Goal: Task Accomplishment & Management: Complete application form

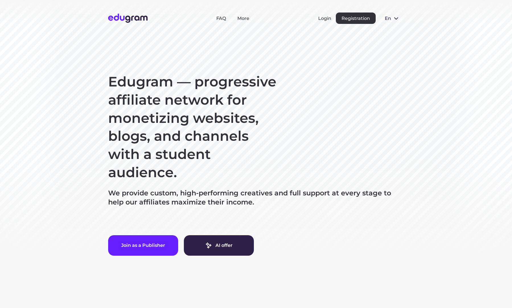
click at [391, 17] on span "en" at bounding box center [388, 18] width 6 height 5
click at [389, 32] on button "Русский" at bounding box center [395, 31] width 31 height 9
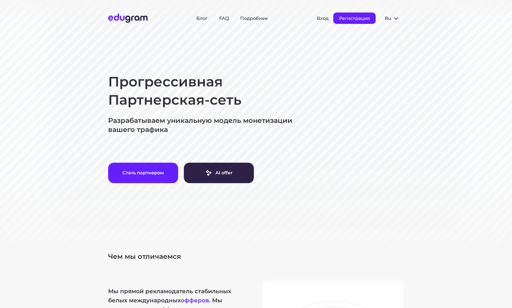
click at [352, 13] on button "Регистрация" at bounding box center [354, 18] width 42 height 11
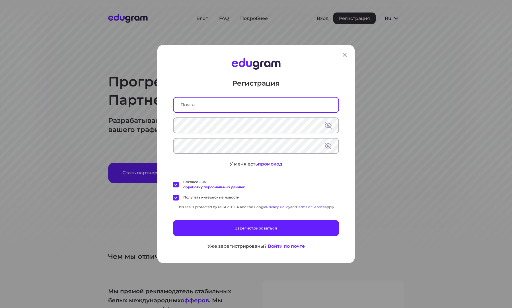
click at [243, 98] on input "text" at bounding box center [256, 105] width 165 height 15
paste input "[EMAIL_ADDRESS][DOMAIN_NAME]"
type input "[EMAIL_ADDRESS][DOMAIN_NAME]"
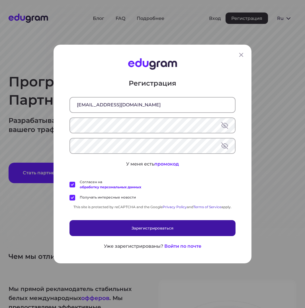
click at [205, 225] on button "Зарегистрироваться" at bounding box center [152, 228] width 166 height 16
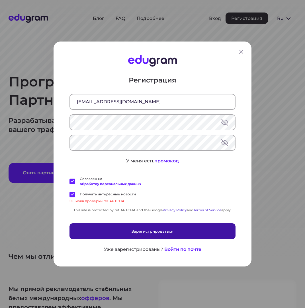
click at [205, 225] on button "Зарегистрироваться" at bounding box center [152, 232] width 166 height 16
